Goal: Task Accomplishment & Management: Complete application form

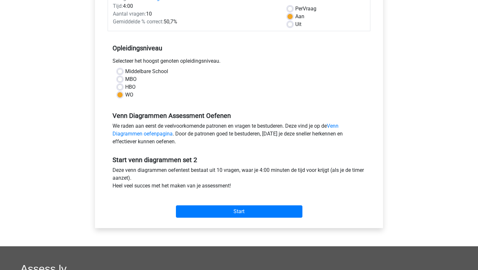
scroll to position [119, 0]
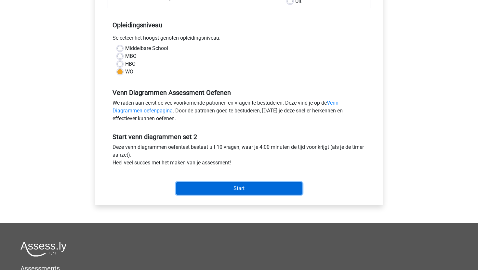
click at [197, 192] on input "Start" at bounding box center [239, 188] width 126 height 12
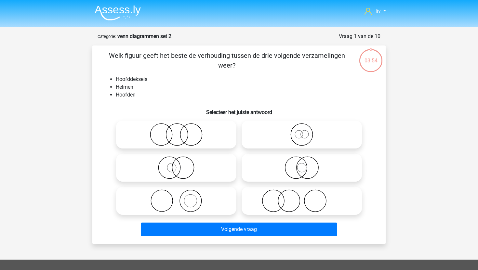
click at [212, 219] on div "Volgende vraag" at bounding box center [239, 227] width 272 height 21
click at [213, 203] on icon at bounding box center [176, 200] width 115 height 23
click at [180, 198] on input "radio" at bounding box center [178, 195] width 4 height 4
radio input "true"
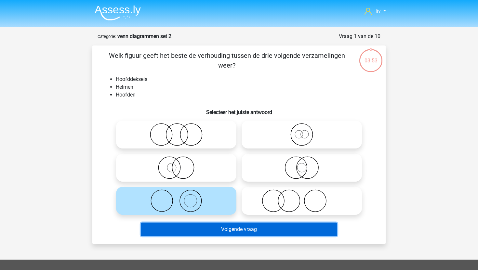
click at [224, 227] on button "Volgende vraag" at bounding box center [239, 230] width 197 height 14
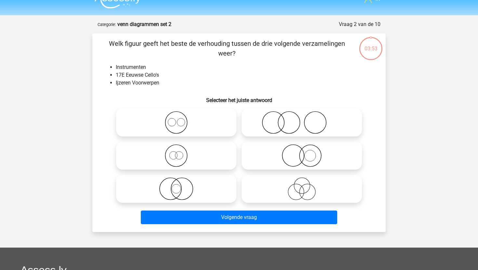
scroll to position [32, 0]
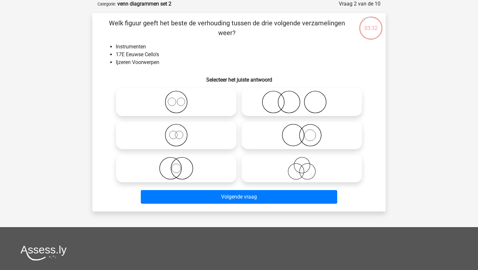
click at [313, 139] on icon at bounding box center [301, 135] width 115 height 23
click at [306, 132] on input "radio" at bounding box center [304, 130] width 4 height 4
radio input "true"
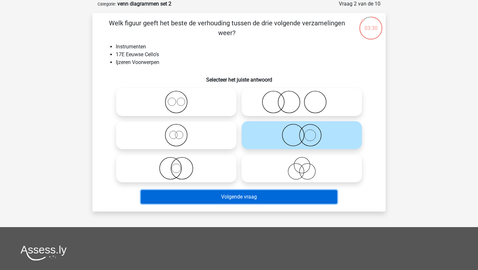
click at [263, 196] on button "Volgende vraag" at bounding box center [239, 197] width 197 height 14
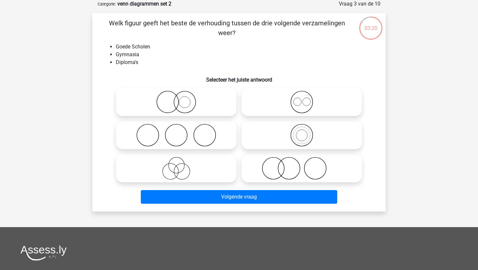
click at [281, 170] on icon at bounding box center [301, 168] width 115 height 23
click at [302, 165] on input "radio" at bounding box center [304, 163] width 4 height 4
radio input "true"
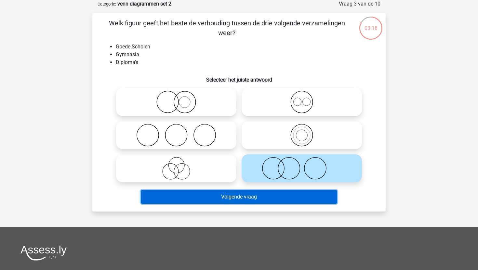
click at [256, 198] on button "Volgende vraag" at bounding box center [239, 197] width 197 height 14
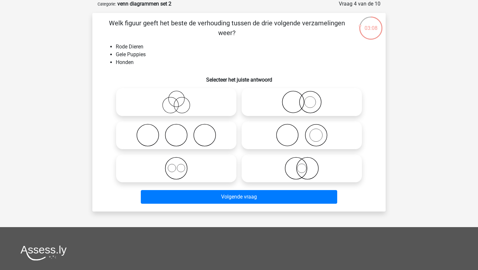
click at [280, 105] on icon at bounding box center [301, 102] width 115 height 23
click at [302, 99] on input "radio" at bounding box center [304, 97] width 4 height 4
radio input "true"
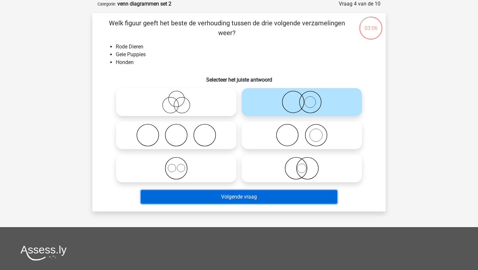
click at [227, 199] on button "Volgende vraag" at bounding box center [239, 197] width 197 height 14
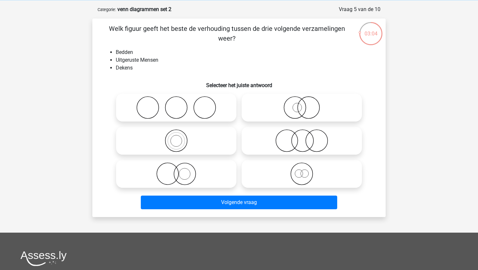
scroll to position [27, 0]
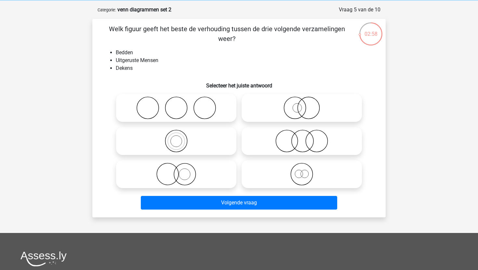
click at [221, 108] on icon at bounding box center [176, 108] width 115 height 23
click at [180, 105] on input "radio" at bounding box center [178, 102] width 4 height 4
radio input "true"
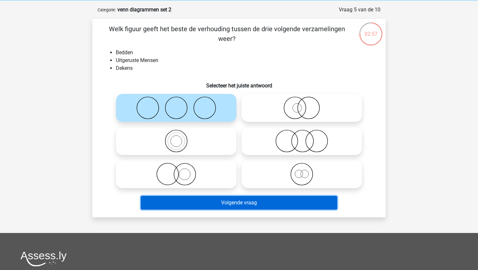
click at [227, 202] on button "Volgende vraag" at bounding box center [239, 203] width 197 height 14
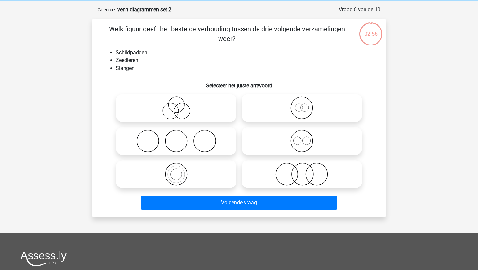
scroll to position [32, 0]
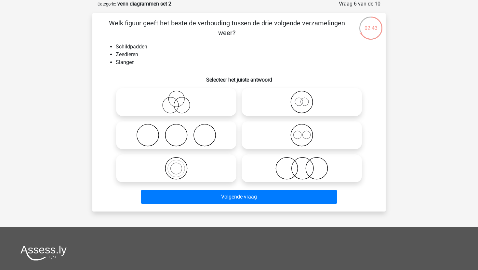
click at [225, 123] on label at bounding box center [176, 135] width 120 height 28
click at [180, 128] on input "radio" at bounding box center [178, 130] width 4 height 4
radio input "true"
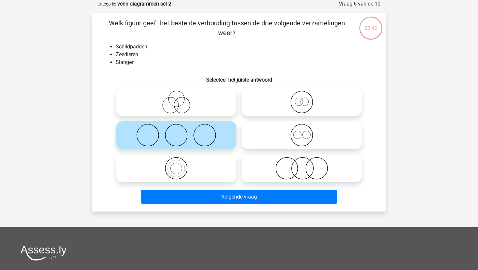
click at [220, 205] on div "Volgende vraag" at bounding box center [238, 198] width 251 height 16
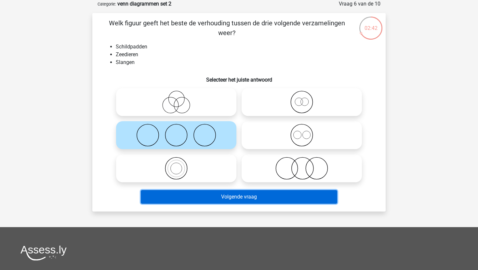
click at [221, 195] on button "Volgende vraag" at bounding box center [239, 197] width 197 height 14
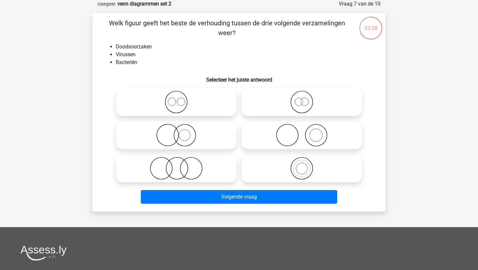
click at [162, 182] on label at bounding box center [176, 168] width 120 height 28
click at [176, 165] on input "radio" at bounding box center [178, 163] width 4 height 4
radio input "true"
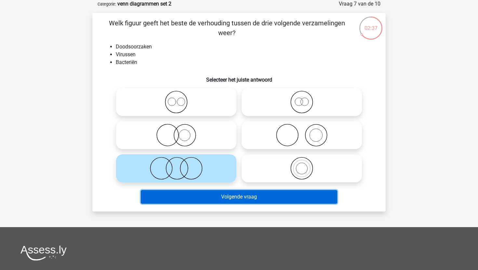
click at [190, 196] on button "Volgende vraag" at bounding box center [239, 197] width 197 height 14
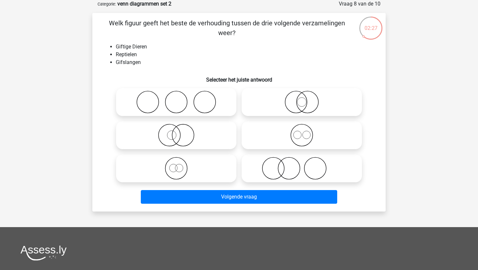
click at [207, 138] on icon at bounding box center [176, 135] width 115 height 23
click at [180, 132] on input "radio" at bounding box center [178, 130] width 4 height 4
radio input "true"
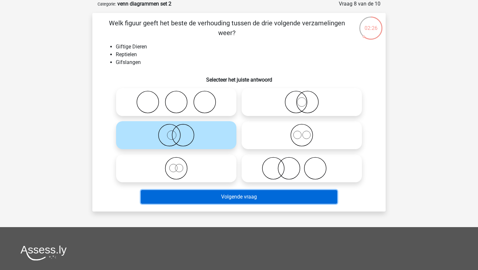
click at [211, 196] on button "Volgende vraag" at bounding box center [239, 197] width 197 height 14
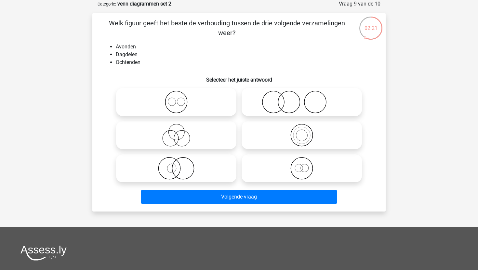
click at [226, 94] on icon at bounding box center [176, 102] width 115 height 23
click at [180, 95] on input "radio" at bounding box center [178, 97] width 4 height 4
radio input "true"
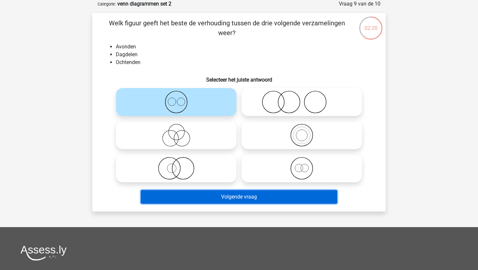
click at [230, 196] on button "Volgende vraag" at bounding box center [239, 197] width 197 height 14
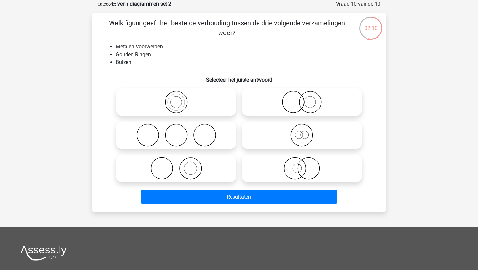
click at [282, 102] on icon at bounding box center [301, 102] width 115 height 23
click at [302, 99] on input "radio" at bounding box center [304, 97] width 4 height 4
radio input "true"
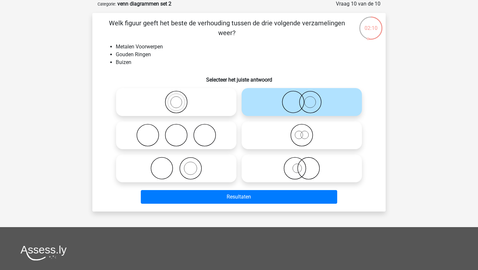
click at [234, 204] on div "Resultaten" at bounding box center [238, 198] width 251 height 16
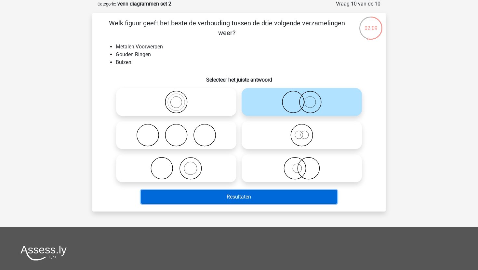
click at [235, 201] on button "Resultaten" at bounding box center [239, 197] width 197 height 14
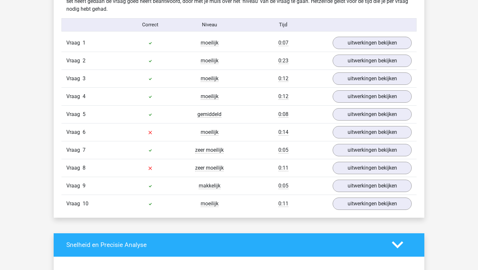
scroll to position [398, 0]
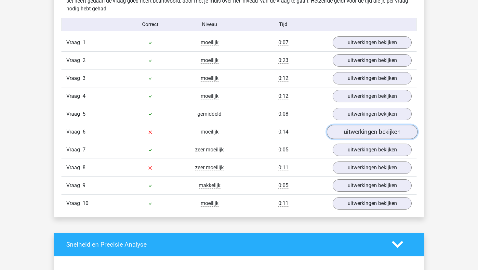
click at [339, 132] on link "uitwerkingen bekijken" at bounding box center [372, 132] width 91 height 14
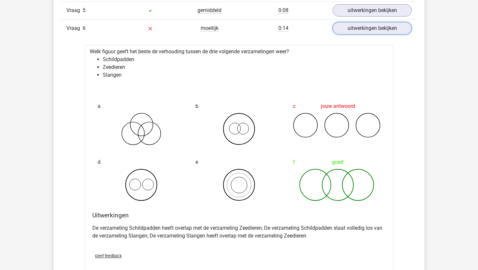
scroll to position [494, 0]
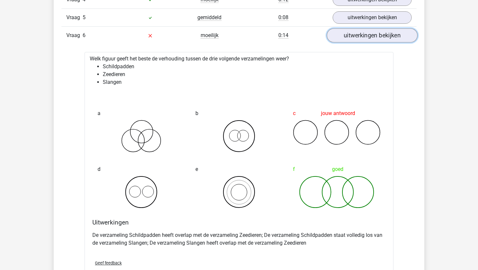
click at [402, 40] on link "uitwerkingen bekijken" at bounding box center [372, 35] width 91 height 14
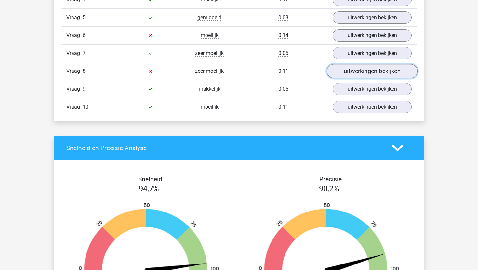
click at [371, 76] on link "uitwerkingen bekijken" at bounding box center [372, 71] width 91 height 14
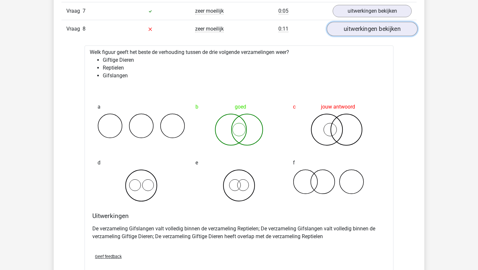
scroll to position [539, 0]
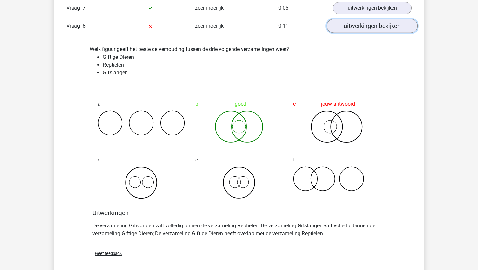
click at [369, 25] on link "uitwerkingen bekijken" at bounding box center [372, 26] width 91 height 14
